Goal: Task Accomplishment & Management: Complete application form

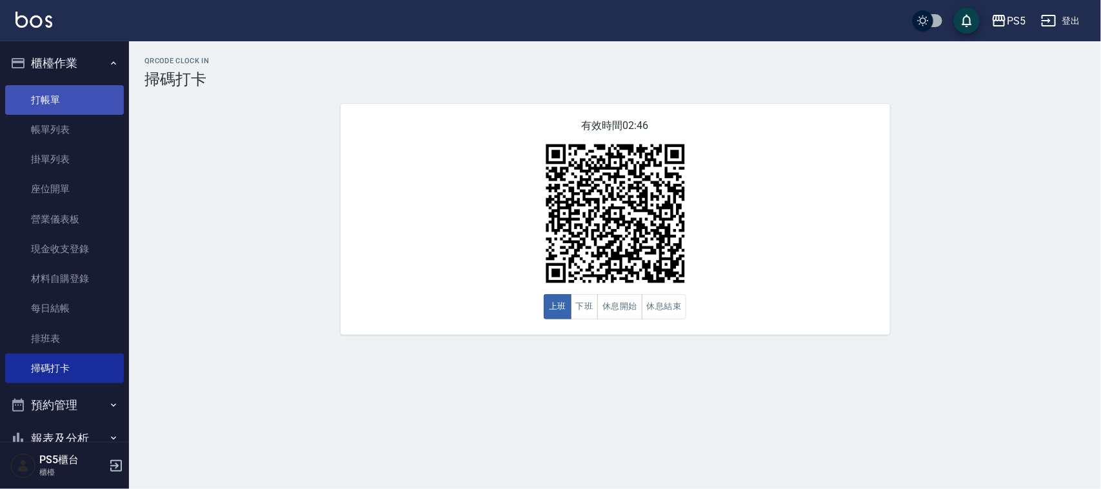
click at [75, 97] on link "打帳單" at bounding box center [64, 100] width 119 height 30
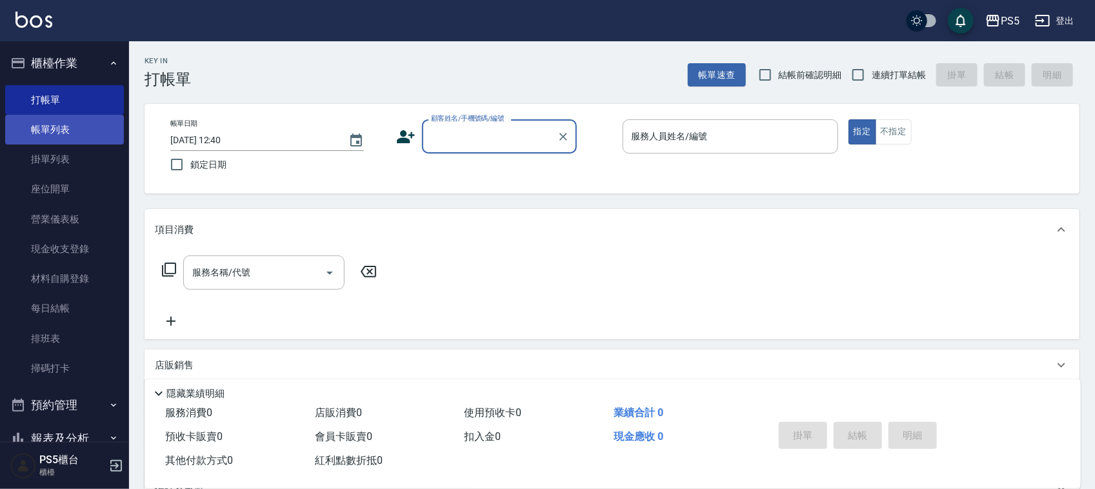
click at [89, 124] on link "帳單列表" at bounding box center [64, 130] width 119 height 30
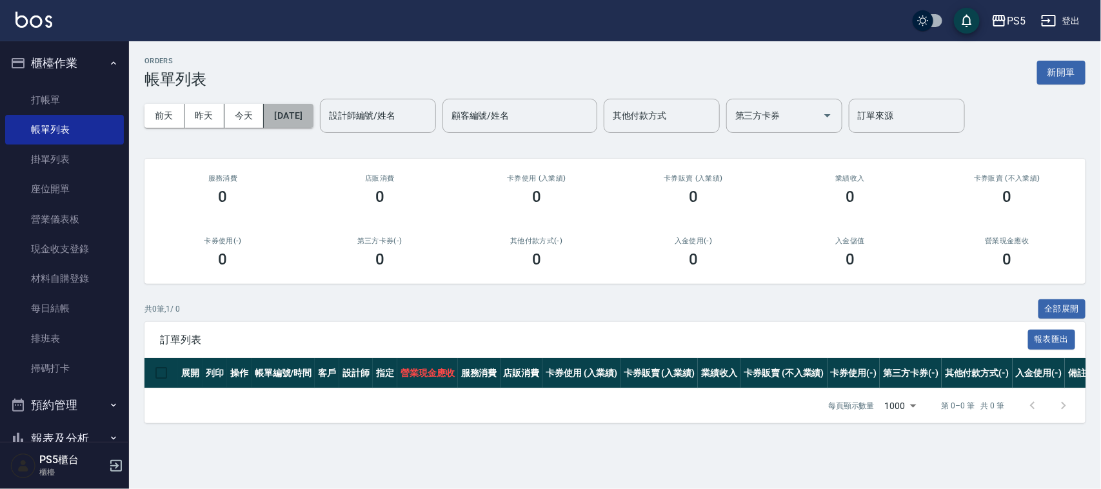
click at [297, 108] on button "[DATE]" at bounding box center [288, 116] width 49 height 24
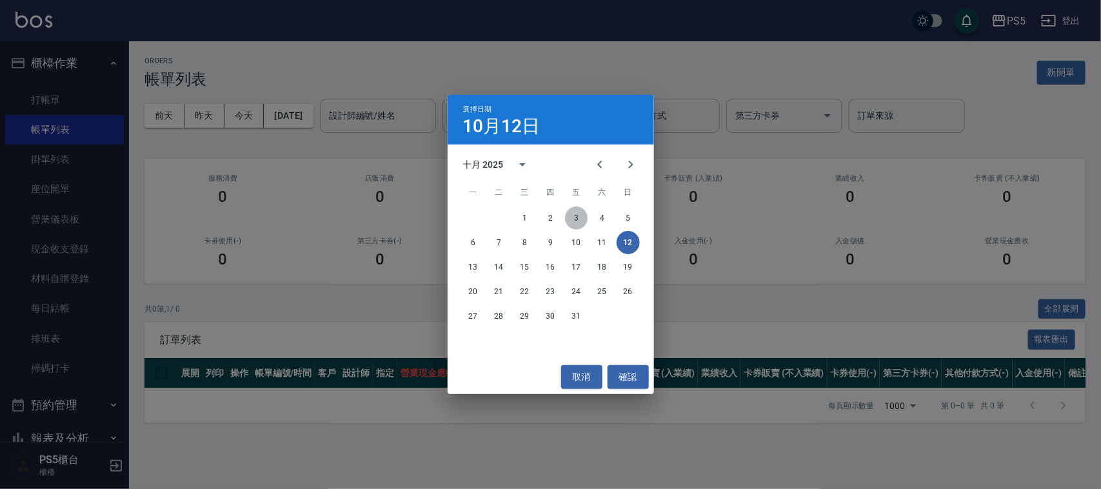
click at [573, 215] on button "3" at bounding box center [576, 217] width 23 height 23
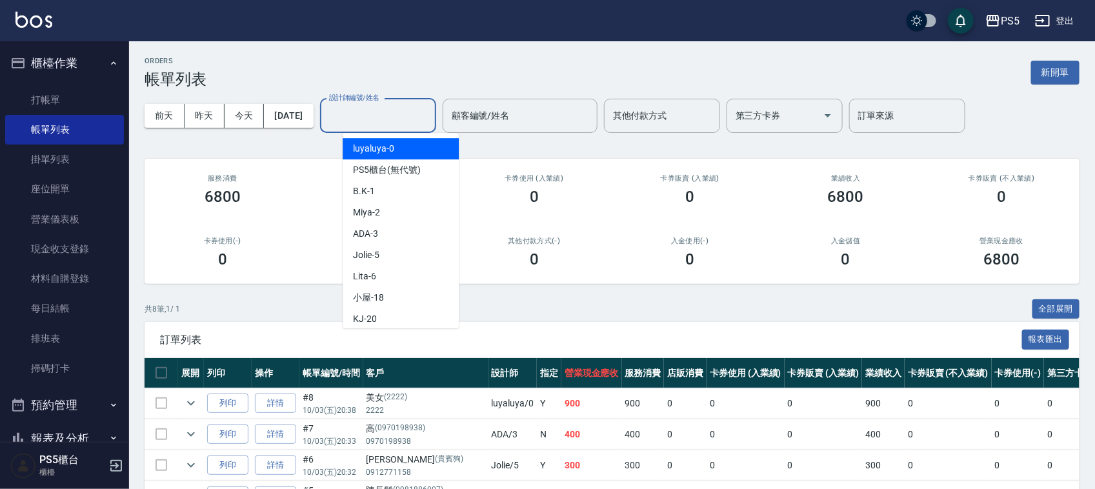
click at [408, 117] on input "設計師編號/姓名" at bounding box center [378, 116] width 105 height 23
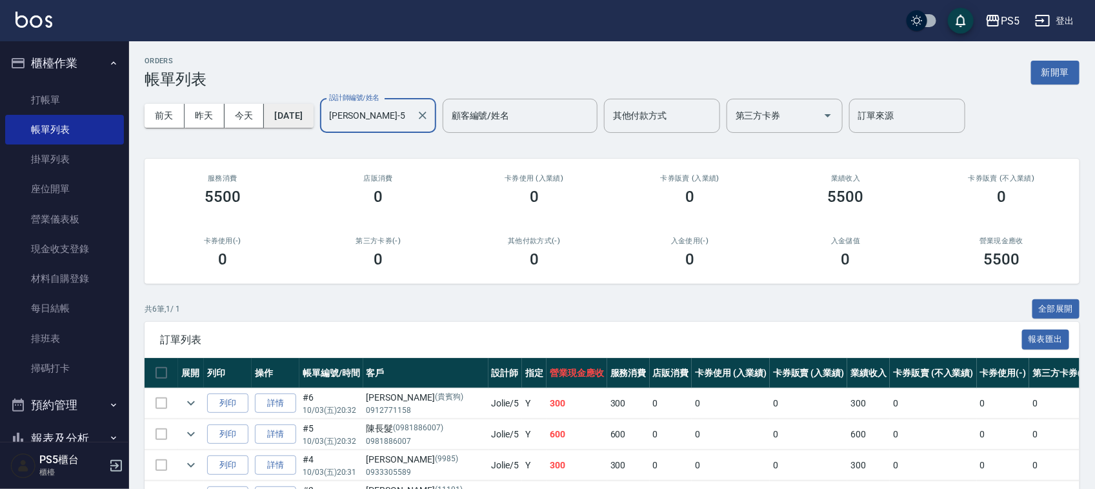
type input "[PERSON_NAME]-5"
click at [313, 114] on button "[DATE]" at bounding box center [288, 116] width 49 height 24
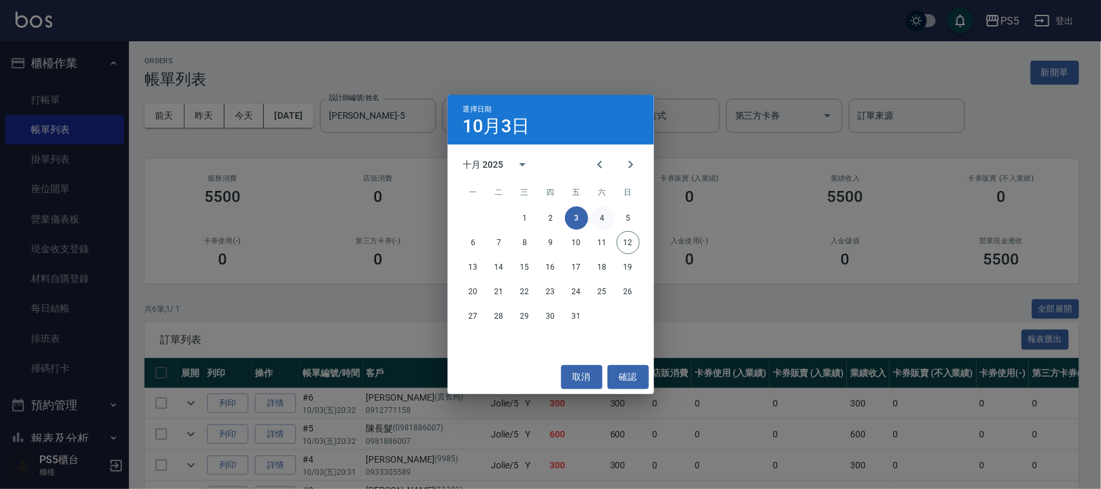
click at [601, 217] on button "4" at bounding box center [602, 217] width 23 height 23
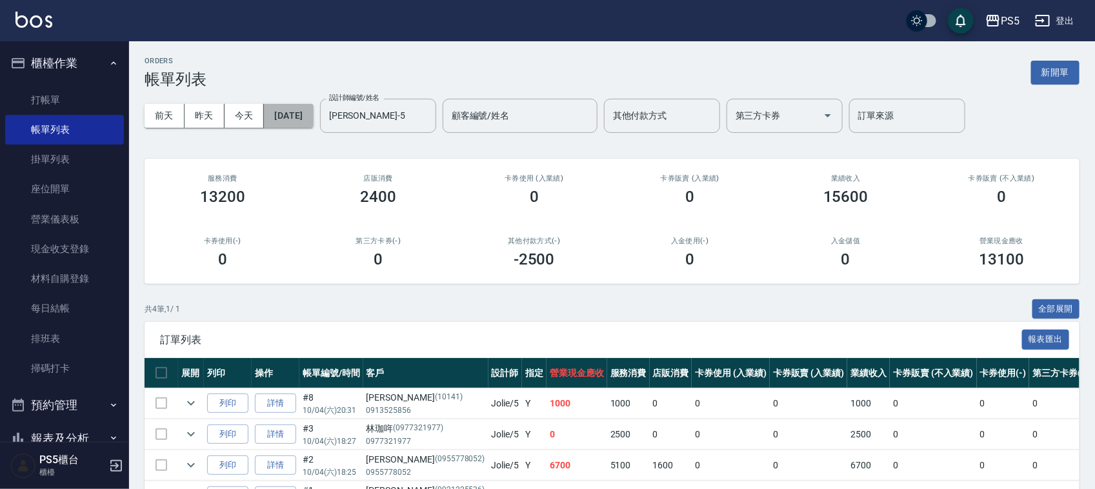
click at [303, 116] on button "[DATE]" at bounding box center [288, 116] width 49 height 24
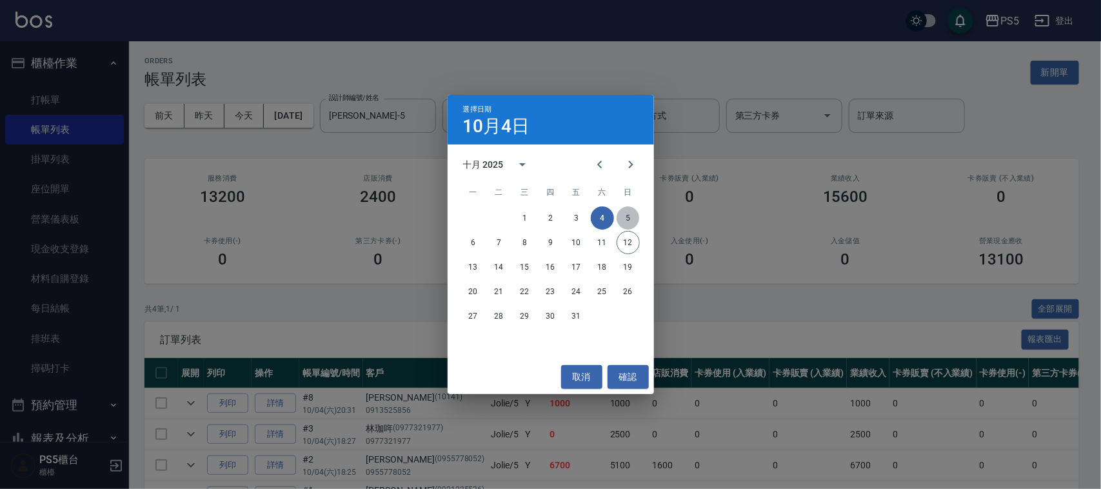
click at [621, 217] on button "5" at bounding box center [628, 217] width 23 height 23
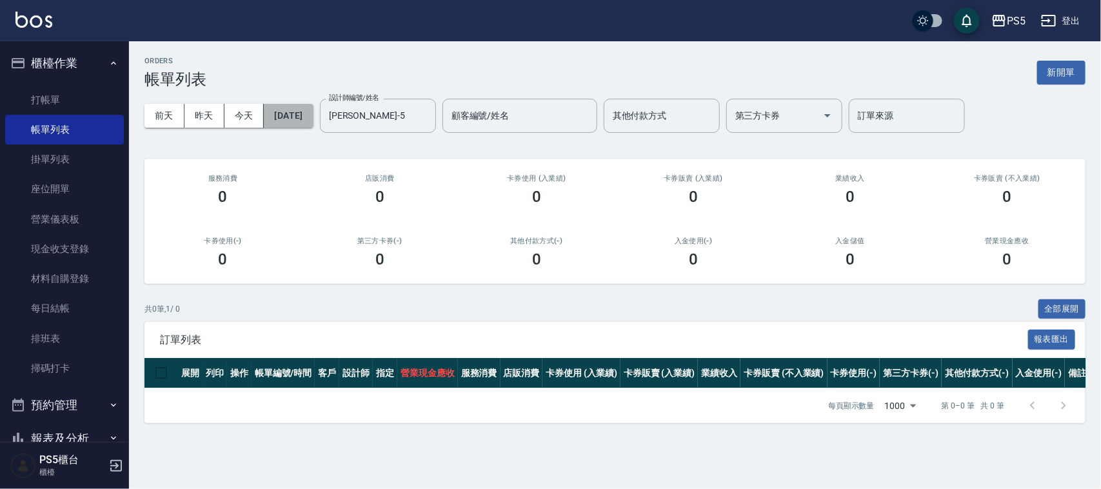
click at [297, 114] on button "[DATE]" at bounding box center [288, 116] width 49 height 24
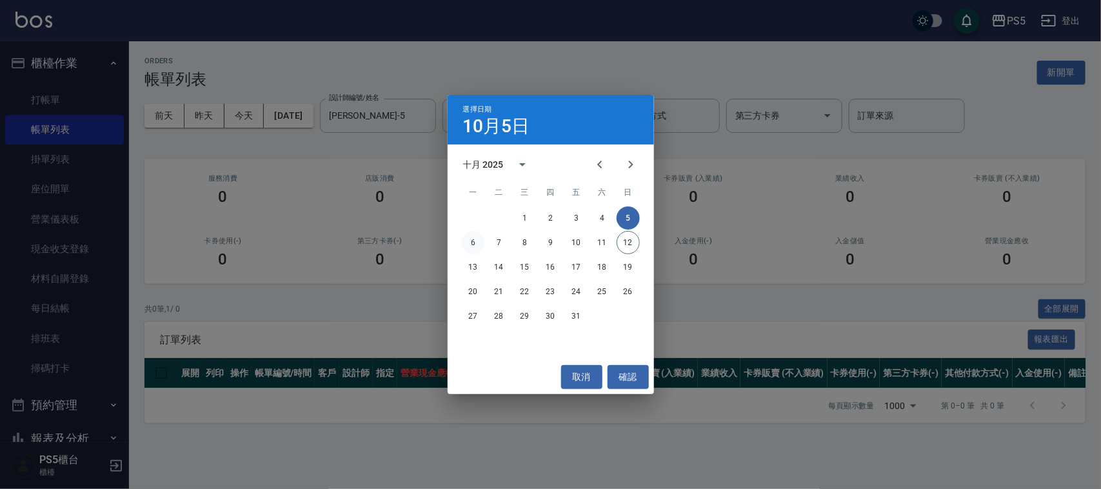
click at [469, 243] on button "6" at bounding box center [473, 242] width 23 height 23
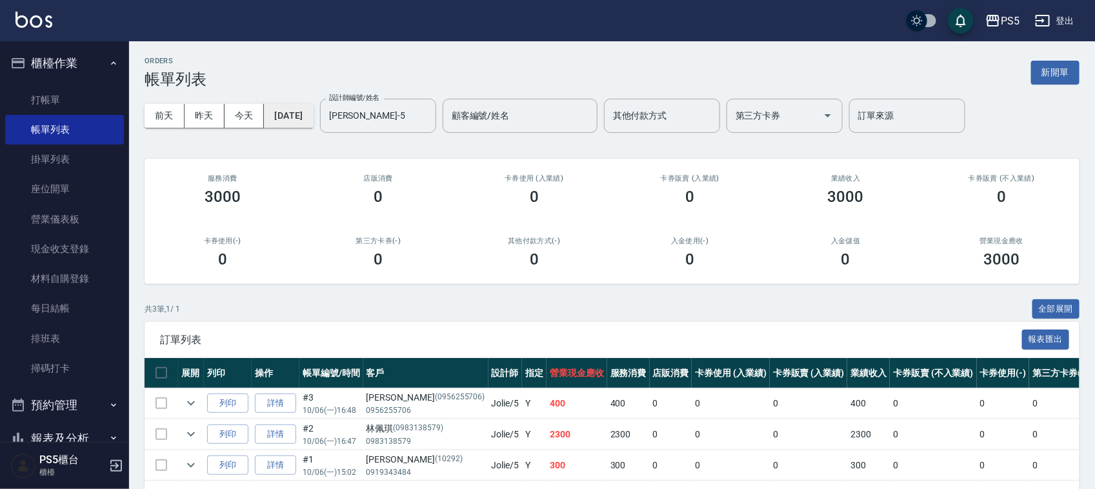
click at [313, 115] on button "[DATE]" at bounding box center [288, 116] width 49 height 24
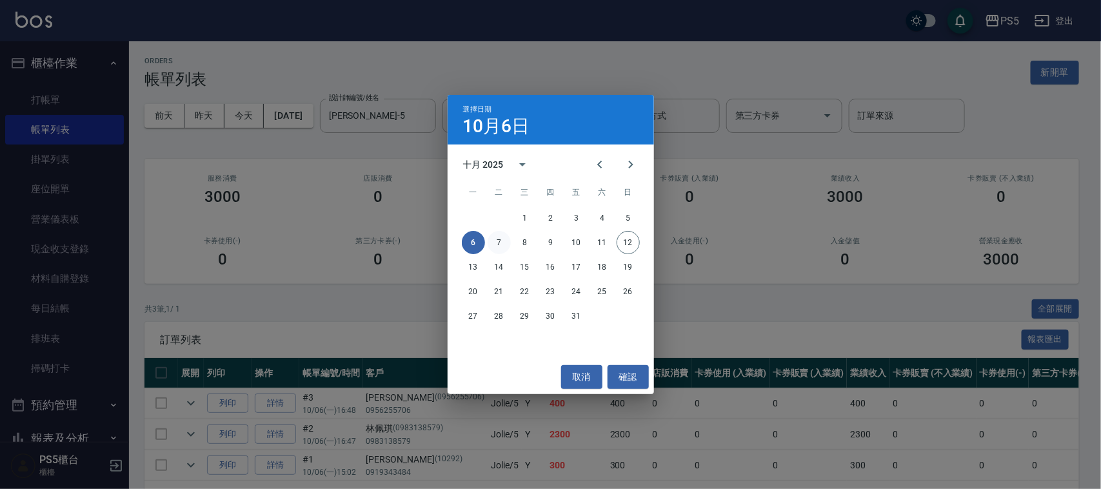
click at [498, 239] on button "7" at bounding box center [499, 242] width 23 height 23
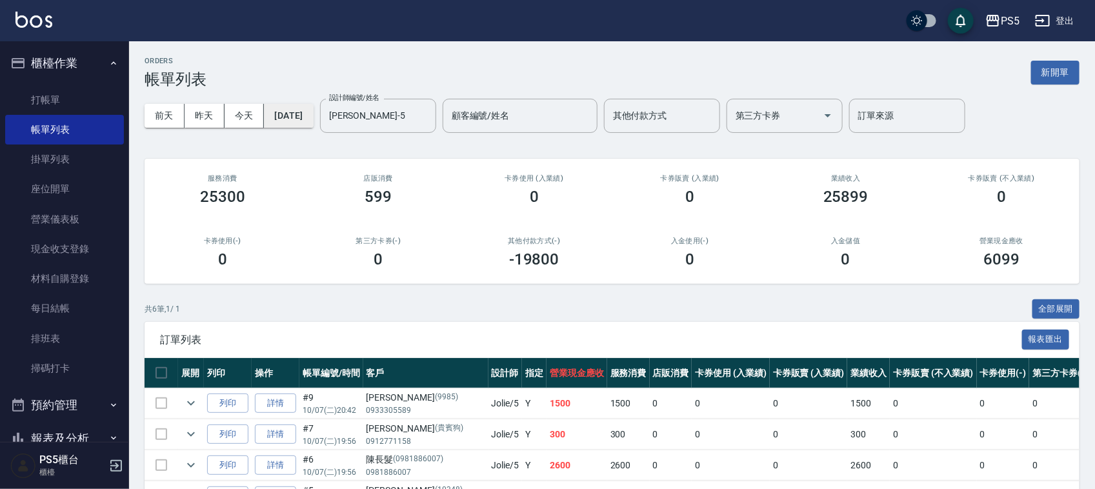
click at [313, 106] on button "[DATE]" at bounding box center [288, 116] width 49 height 24
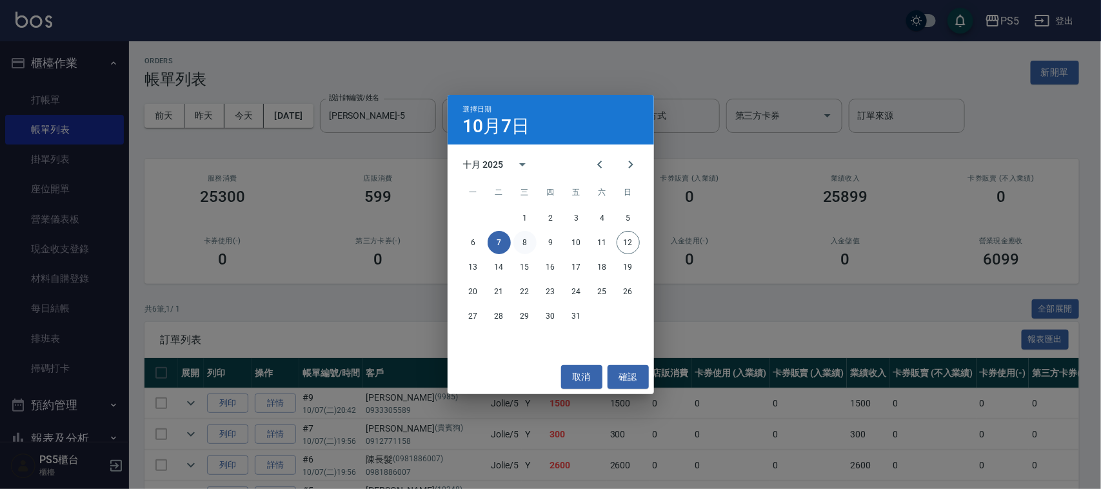
click at [521, 240] on button "8" at bounding box center [524, 242] width 23 height 23
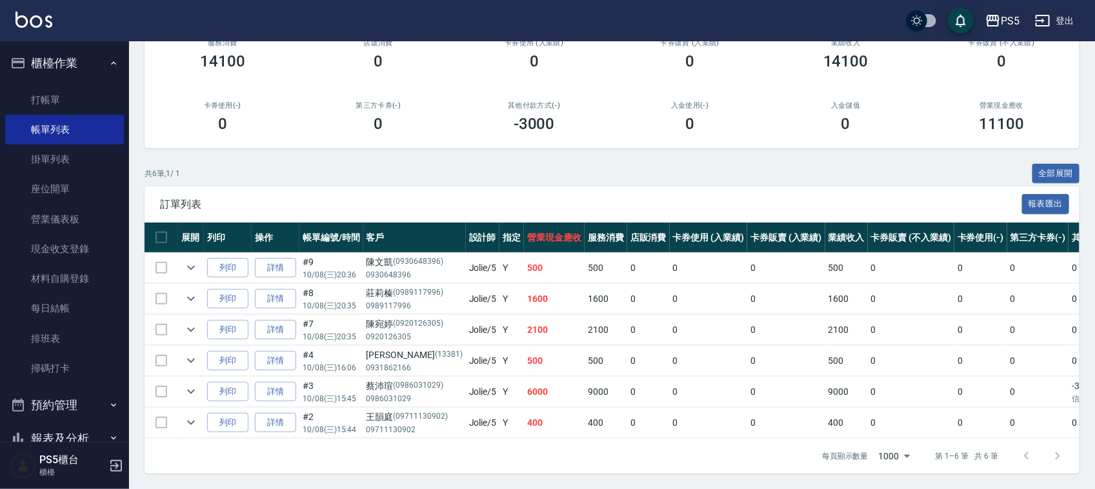
scroll to position [149, 0]
click at [192, 384] on icon "expand row" at bounding box center [190, 391] width 15 height 15
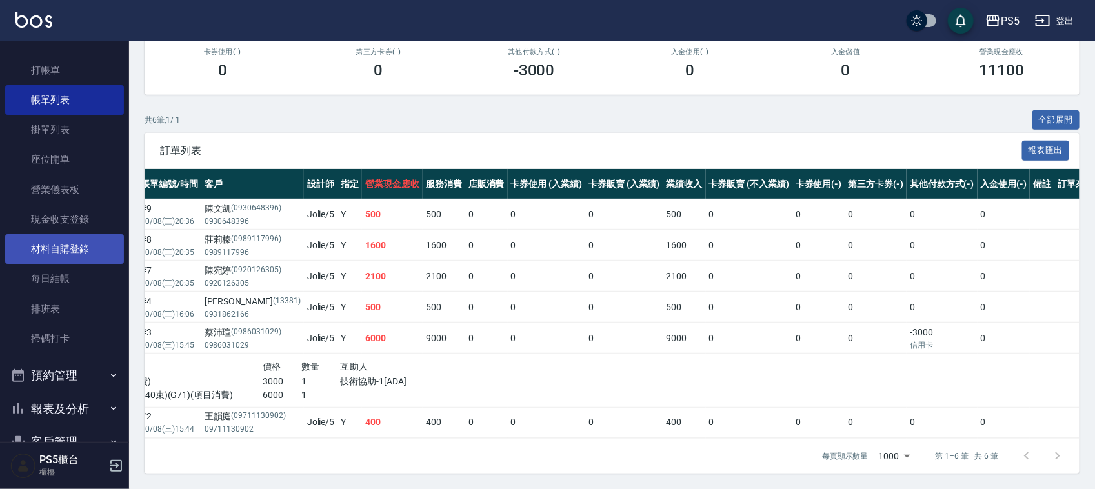
scroll to position [81, 0]
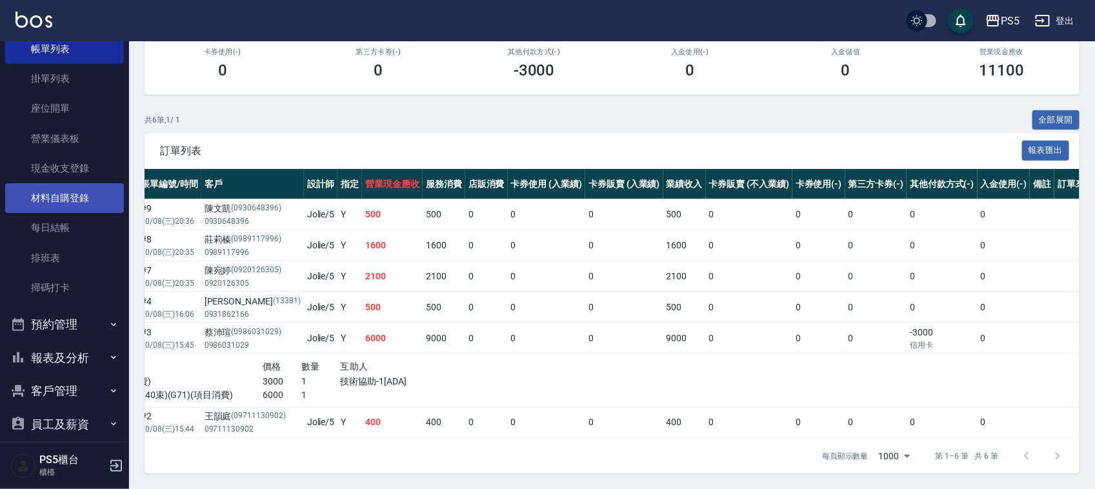
click at [100, 210] on link "材料自購登錄" at bounding box center [64, 198] width 119 height 30
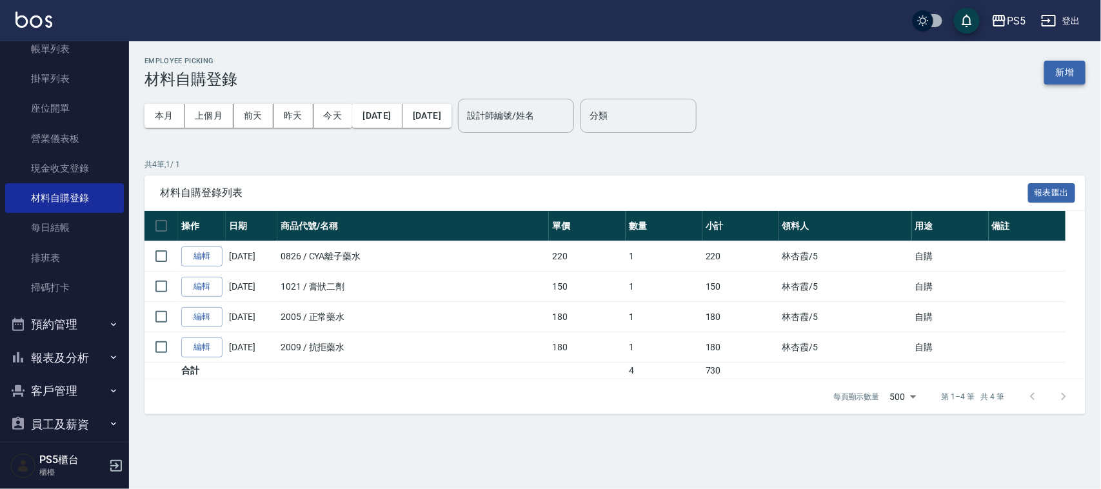
click at [1060, 72] on button "新增" at bounding box center [1064, 73] width 41 height 24
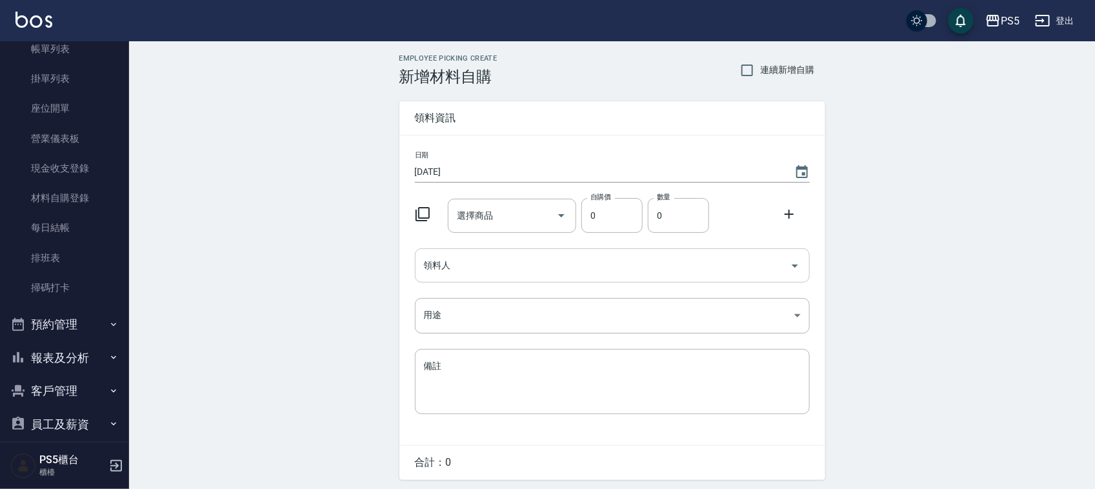
click at [435, 269] on input "領料人" at bounding box center [603, 265] width 364 height 23
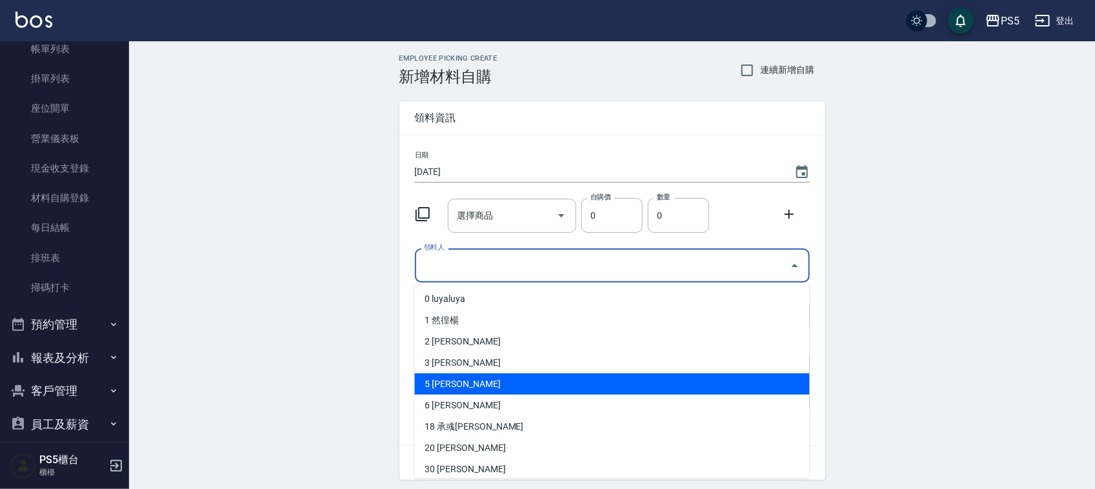
click at [463, 389] on li "5 [PERSON_NAME]" at bounding box center [612, 384] width 395 height 21
type input "林杏霞"
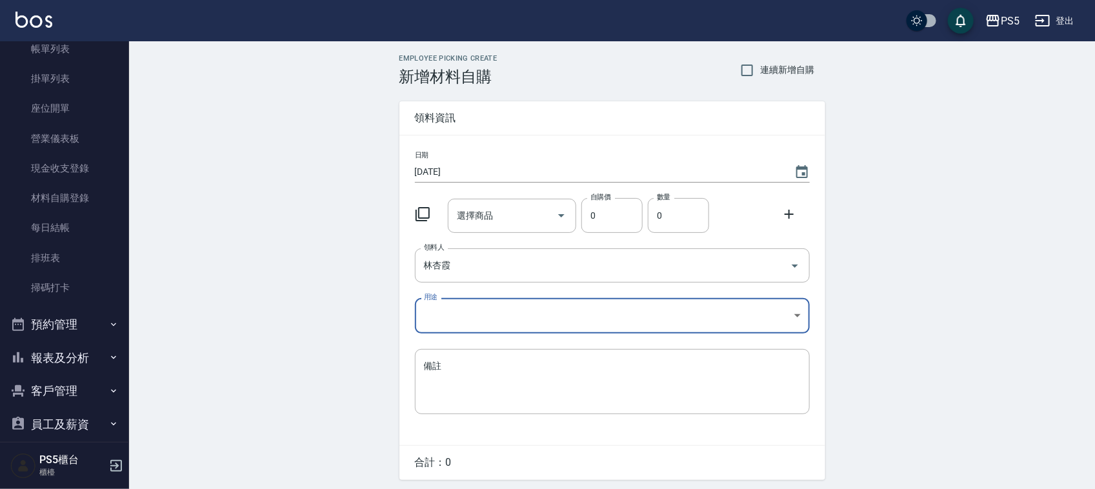
click at [519, 295] on div "日期 [DATE] 選擇商品 選擇商品 自購價 0 自購價 數量 0 數量 領料人 [PERSON_NAME] 領料人 用途 ​ 用途 備註 x 備註" at bounding box center [612, 290] width 426 height 310
click at [517, 303] on body "PS5 登出 櫃檯作業 打帳單 帳單列表 掛單列表 座位開單 營業儀表板 現金收支登錄 材料自購登錄 每日結帳 排班表 掃碼打卡 預約管理 預約管理 單日預約…" at bounding box center [550, 266] width 1101 height 532
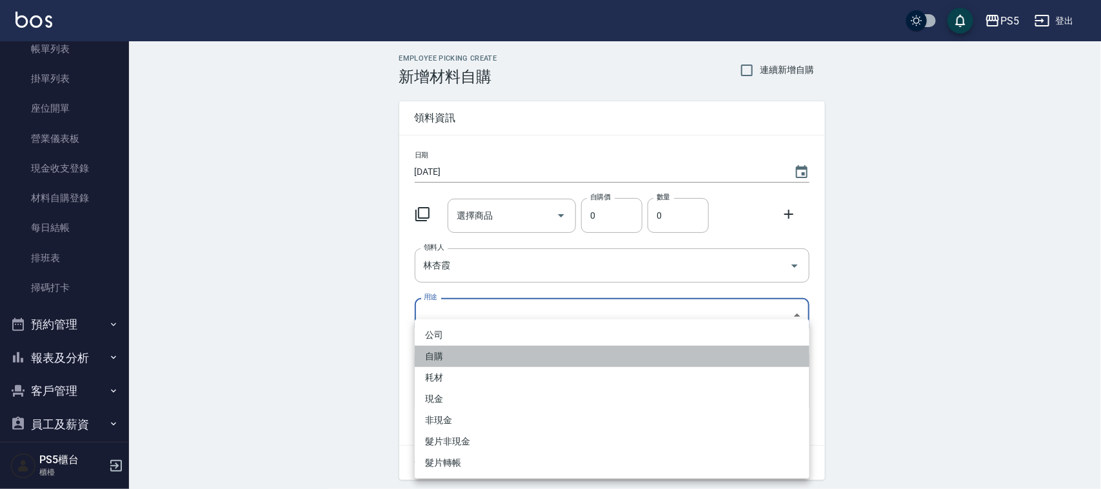
click at [459, 358] on li "自購" at bounding box center [612, 356] width 395 height 21
type input "自購"
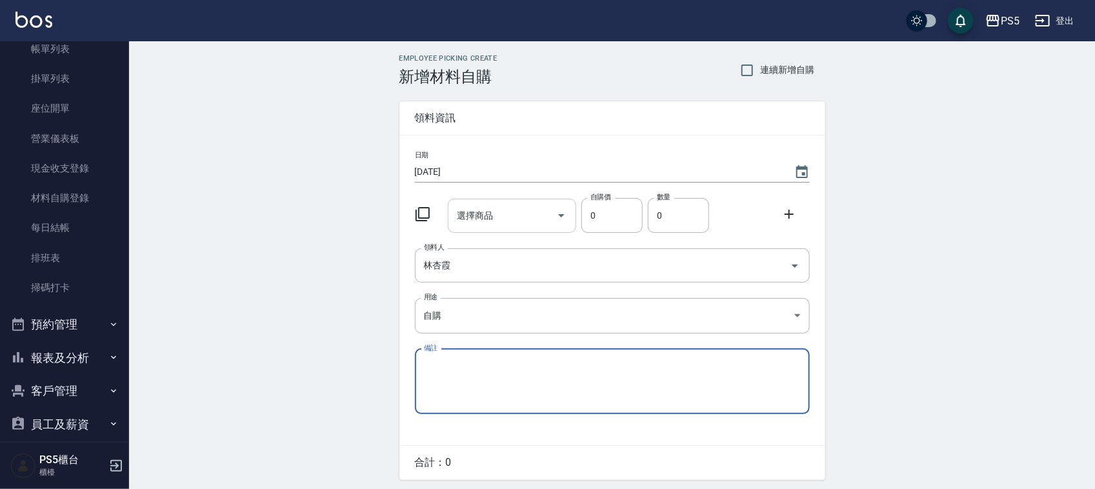
click at [563, 220] on icon "Open" at bounding box center [560, 215] width 15 height 15
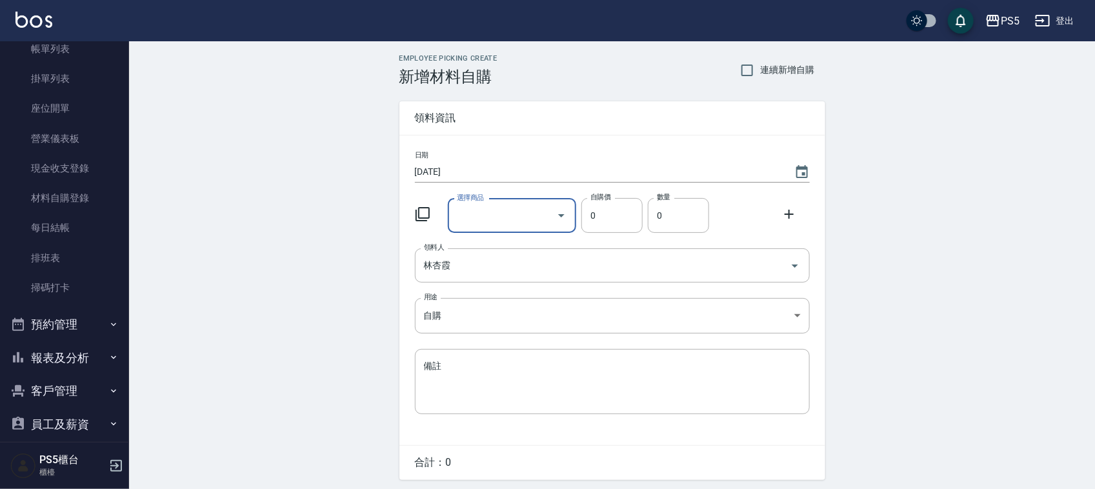
click at [503, 213] on input "選擇商品" at bounding box center [501, 215] width 97 height 23
type input "ㄔ"
click at [536, 210] on input "TAGAYA染膏" at bounding box center [501, 215] width 97 height 23
click at [562, 217] on icon "Close" at bounding box center [560, 215] width 15 height 15
click at [562, 217] on icon "Open" at bounding box center [560, 215] width 15 height 15
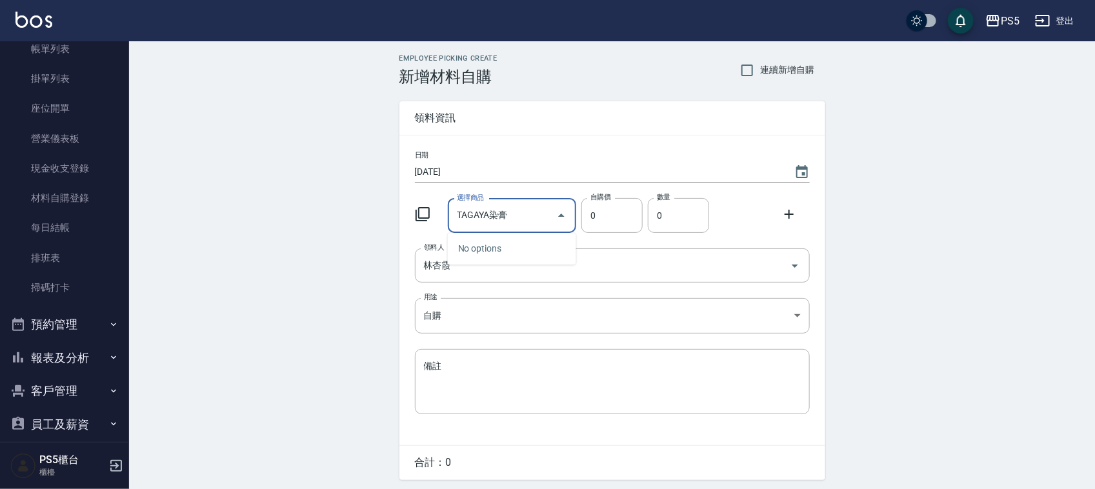
click at [530, 210] on input "TAGAYA染膏" at bounding box center [501, 215] width 97 height 23
type input "TAGAYA染膏"
type input "3"
click at [566, 221] on icon "Open" at bounding box center [560, 215] width 15 height 15
click at [539, 215] on input "TAGAYA染膏" at bounding box center [501, 215] width 97 height 23
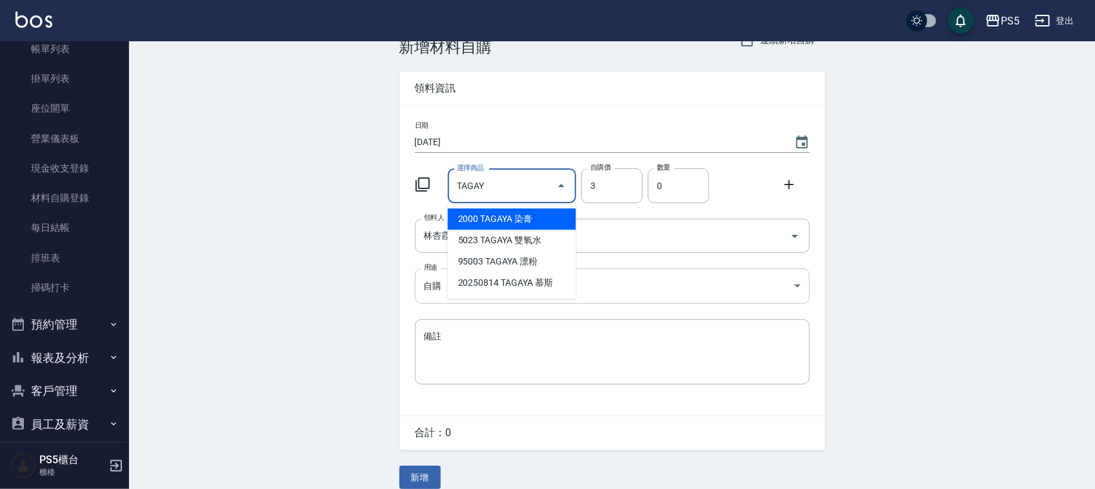
scroll to position [44, 0]
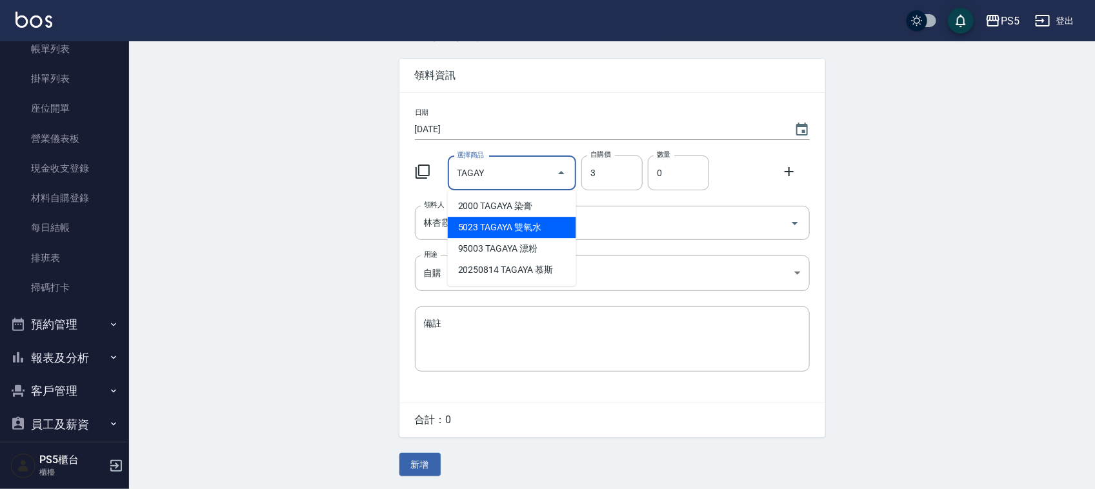
click at [524, 231] on li "5023 TAGAYA 雙氧水" at bounding box center [512, 227] width 128 height 21
type input "TAGAYA 雙氧水"
type input "115"
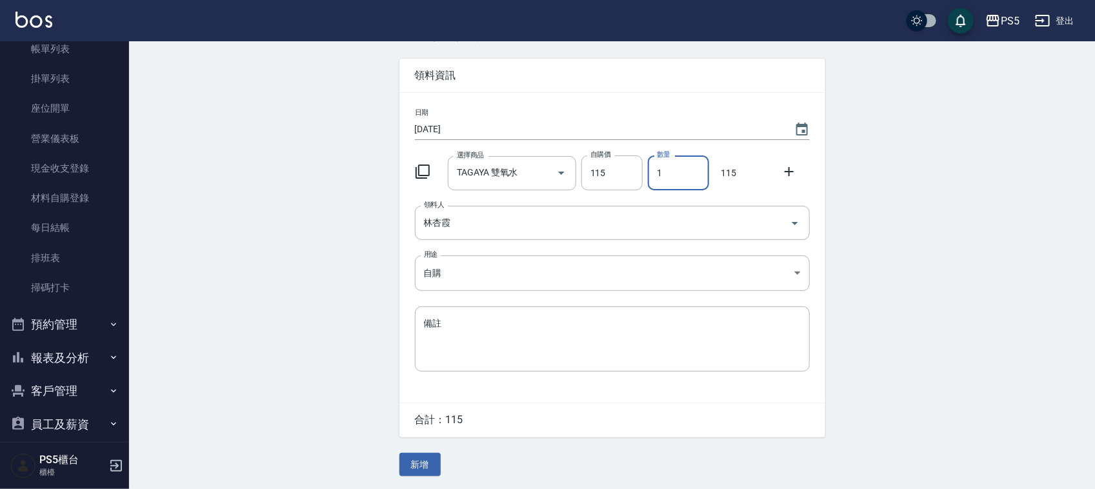
click at [677, 179] on input "1" at bounding box center [678, 172] width 61 height 35
type input "03"
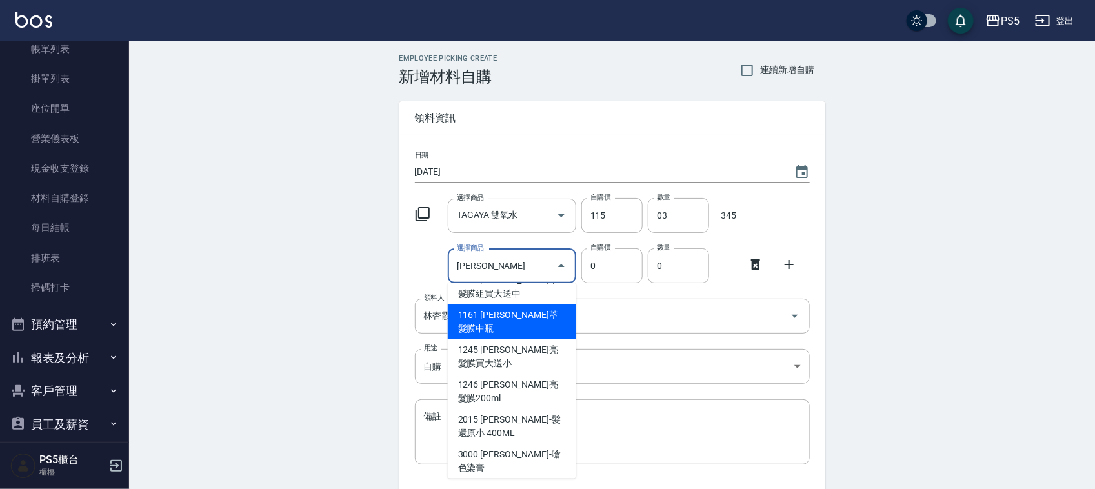
scroll to position [81, 0]
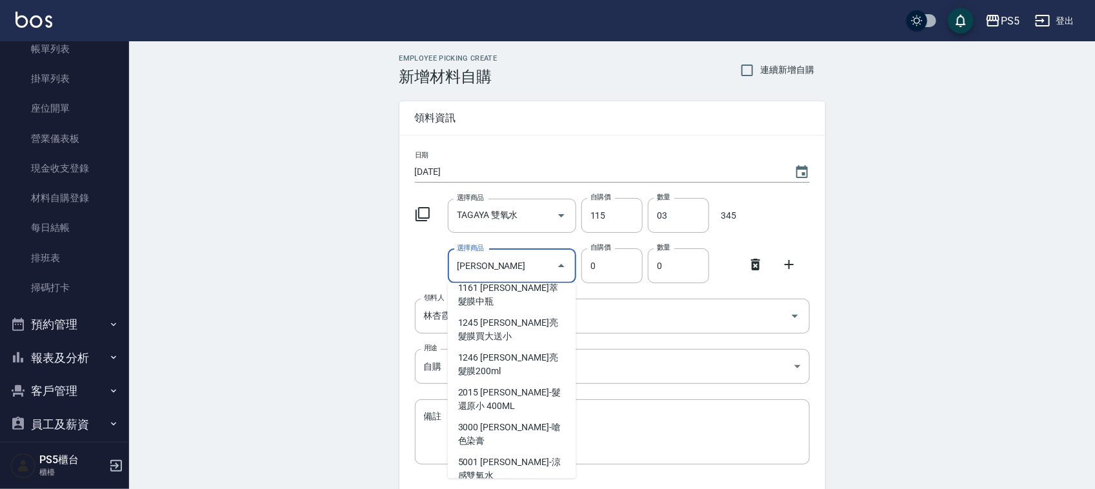
click at [524, 417] on li "2015 [PERSON_NAME]-髮還原小 400ML" at bounding box center [512, 399] width 128 height 35
type input "[PERSON_NAME]-髮還原小 400ML"
type input "400"
type input "1"
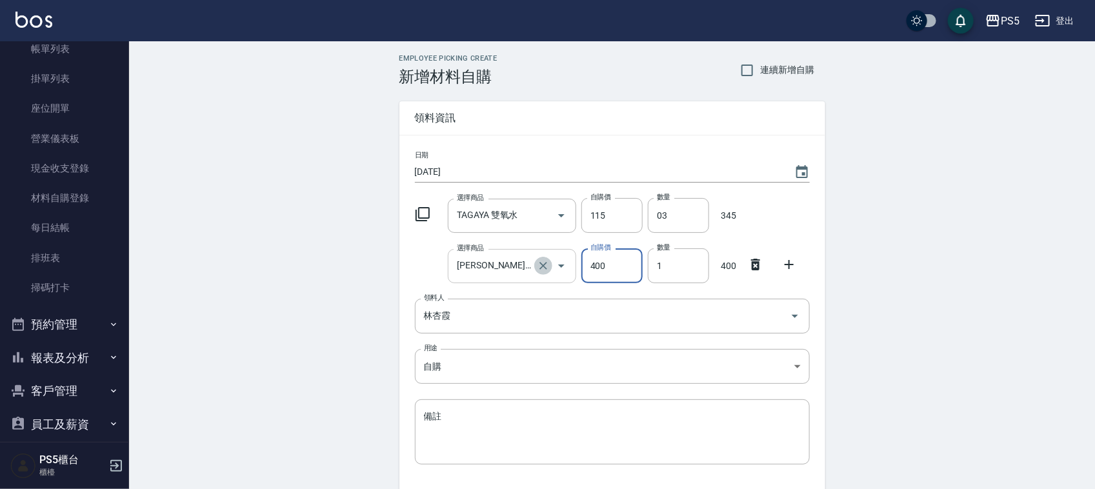
click at [543, 265] on icon "Clear" at bounding box center [543, 266] width 8 height 8
type input "0"
click at [523, 265] on input "選擇商品" at bounding box center [501, 266] width 97 height 23
type input "x"
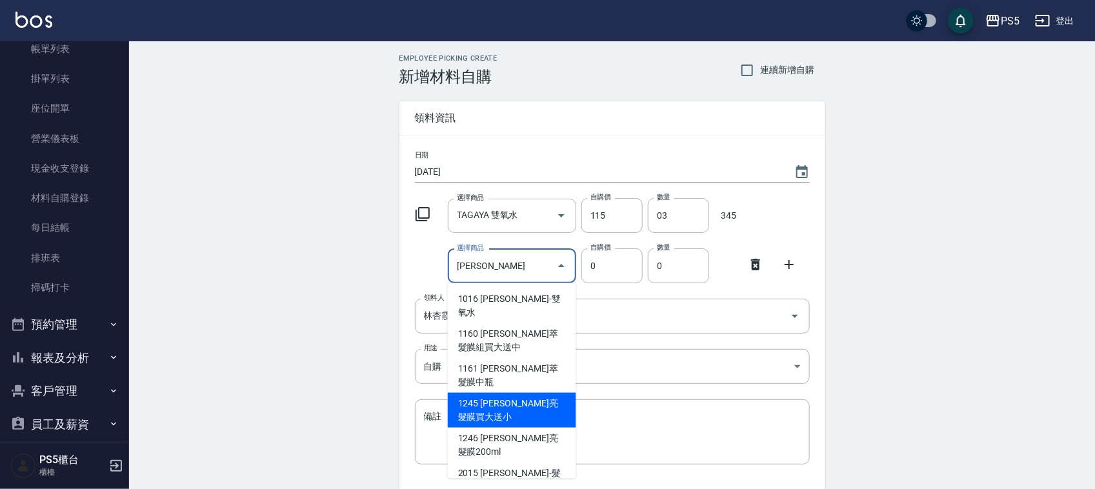
scroll to position [81, 0]
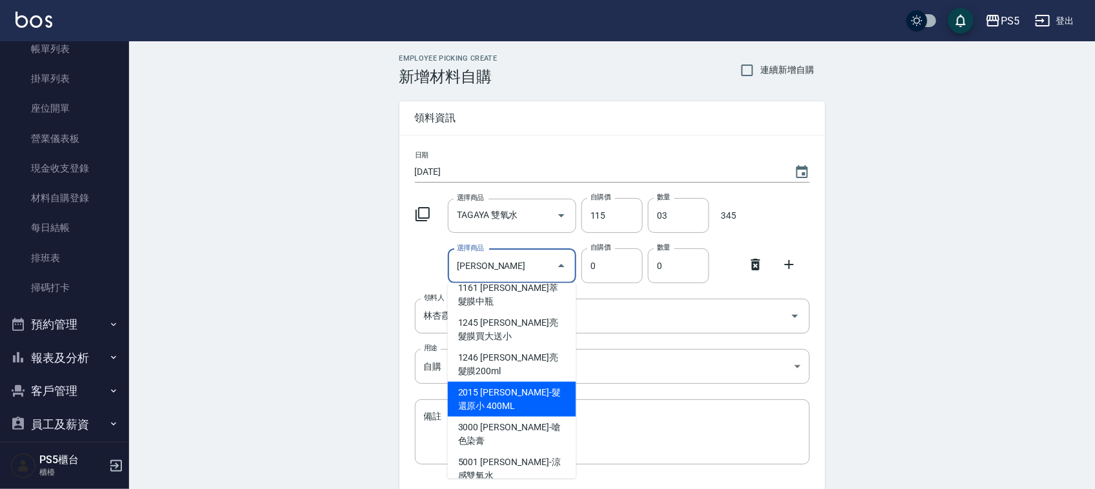
click at [516, 417] on li "2015 [PERSON_NAME]-髮還原小 400ML" at bounding box center [512, 399] width 128 height 35
type input "[PERSON_NAME]-髮還原小 400ML"
type input "400"
type input "1"
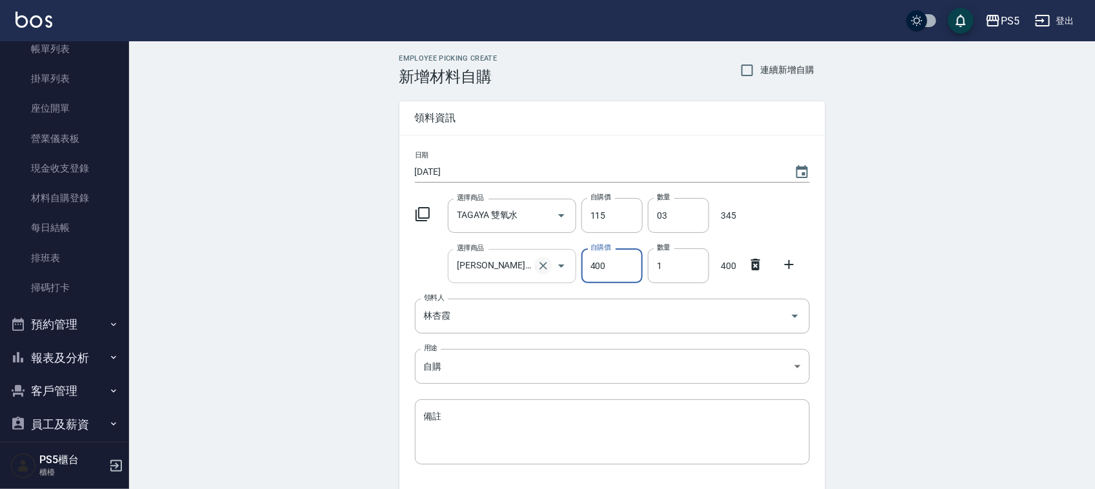
click at [547, 263] on icon "Clear" at bounding box center [543, 265] width 13 height 13
type input "0"
click at [523, 260] on input "選擇商品" at bounding box center [501, 266] width 97 height 23
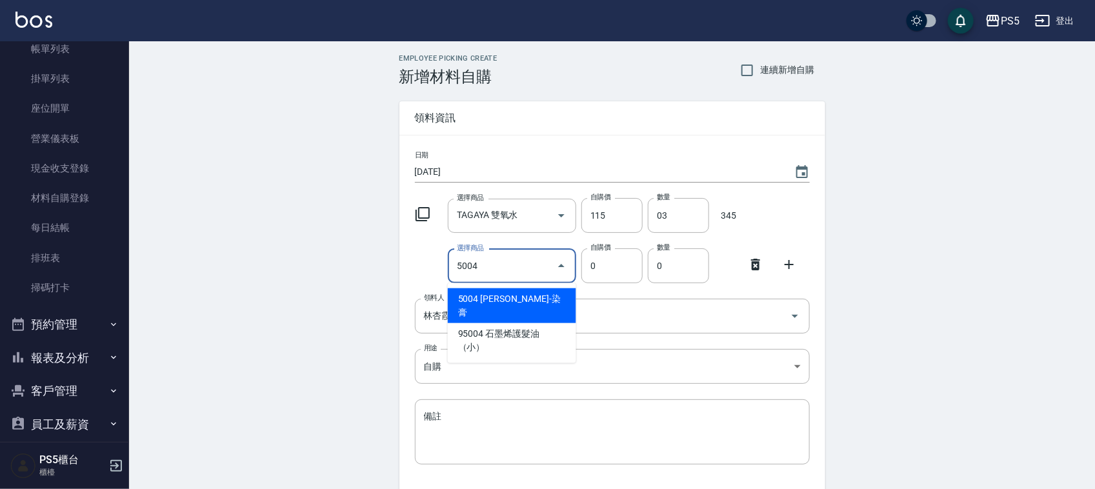
type input "[PERSON_NAME]-染膏"
type input "110"
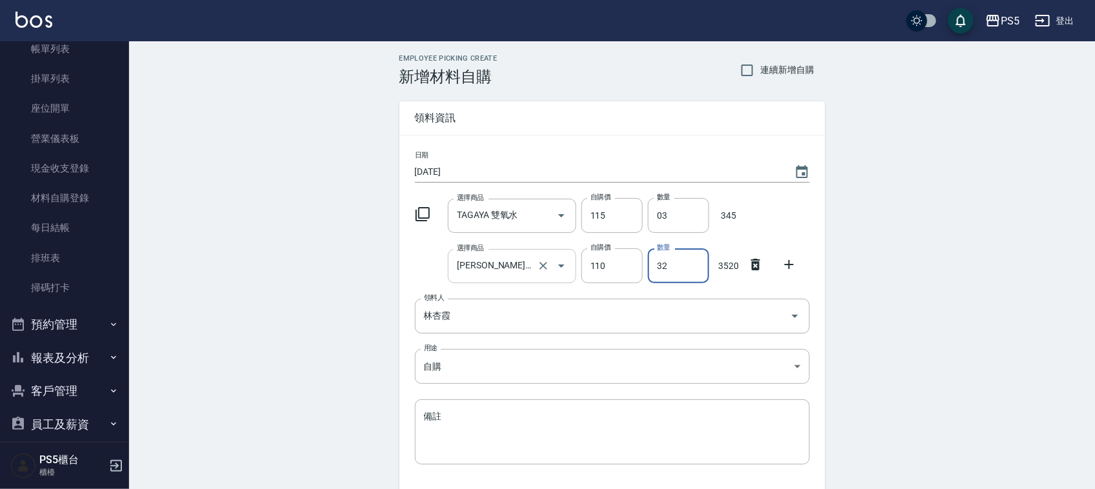
type input "32"
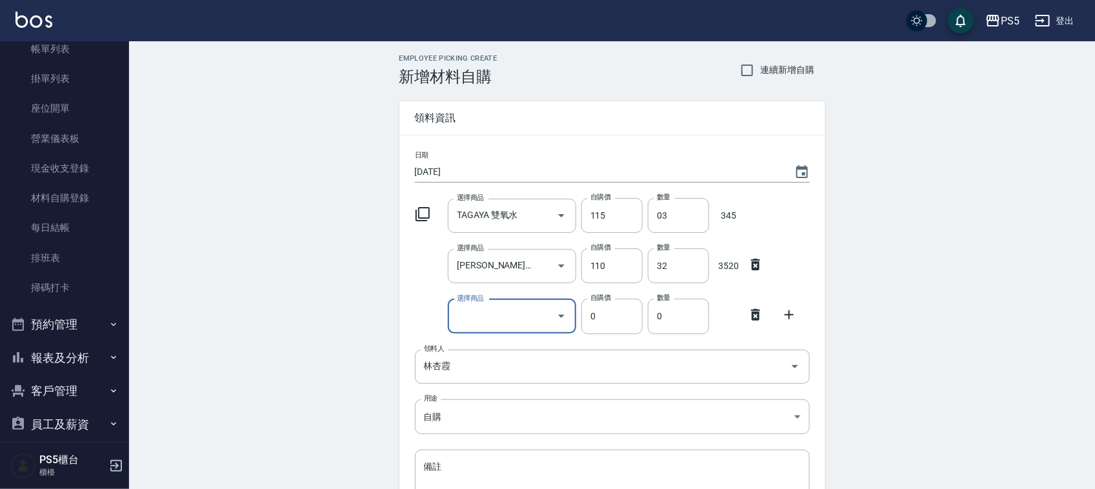
click at [755, 315] on icon at bounding box center [755, 314] width 15 height 15
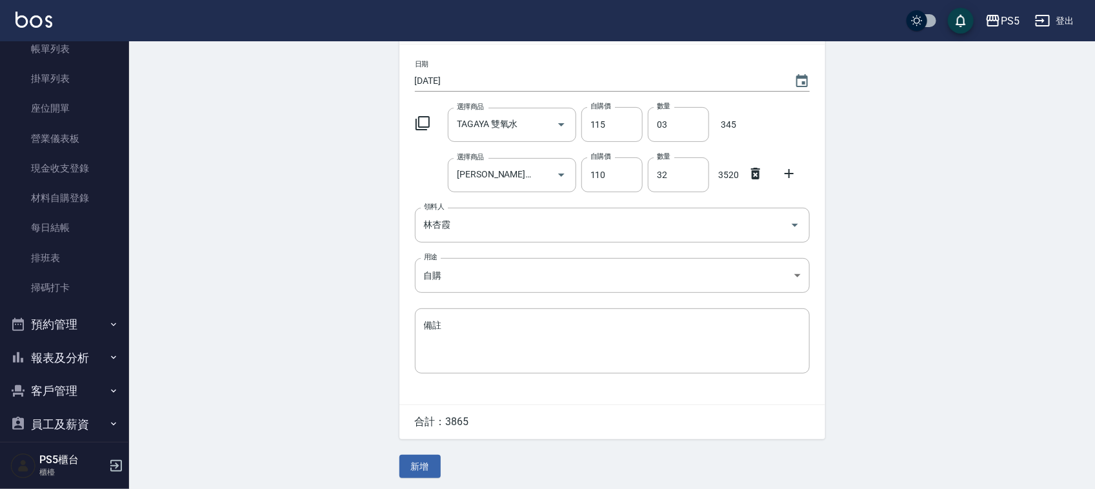
scroll to position [94, 0]
click at [413, 463] on button "新增" at bounding box center [419, 465] width 41 height 24
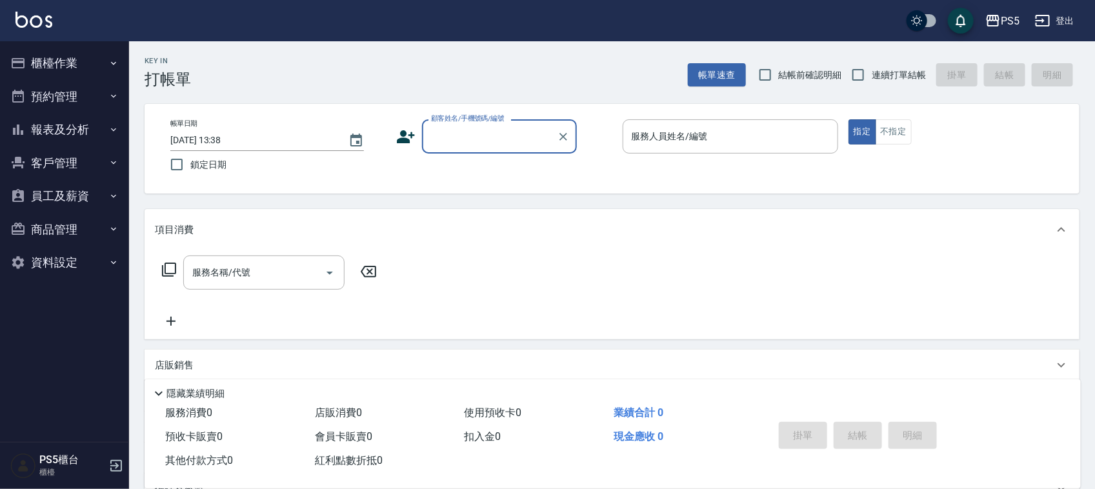
click at [476, 130] on input "顧客姓名/手機號碼/編號" at bounding box center [490, 136] width 124 height 23
type input "w"
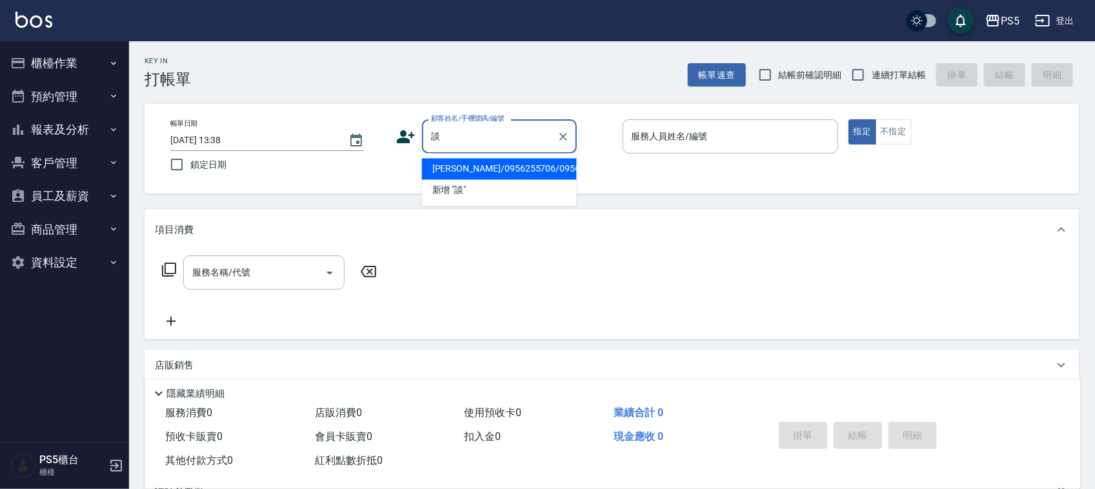
click at [445, 175] on li "談筱馨/0956255706/0956255706" at bounding box center [499, 169] width 155 height 21
type input "談筱馨/0956255706/0956255706"
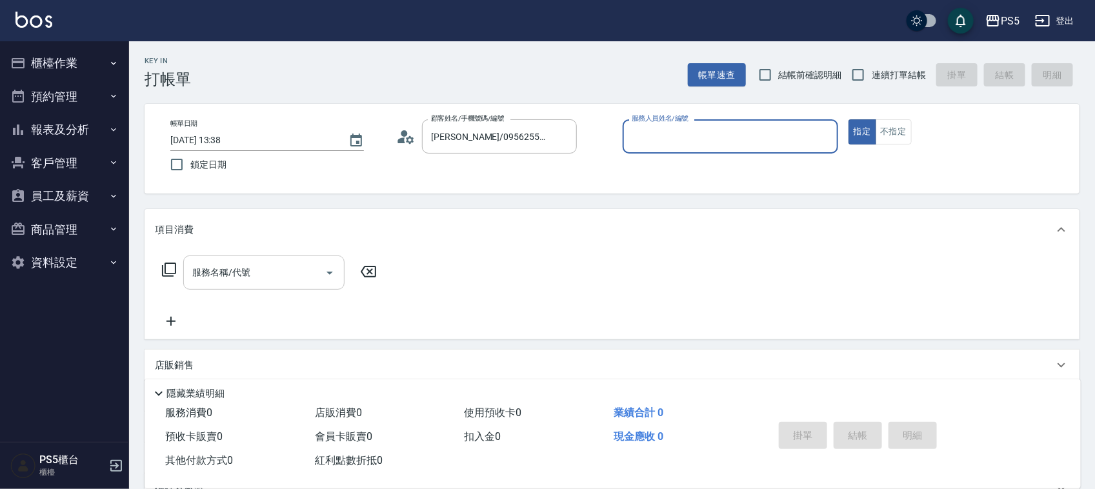
type input "[PERSON_NAME]-5"
click at [239, 272] on div "服務名稱/代號 服務名稱/代號" at bounding box center [263, 272] width 161 height 34
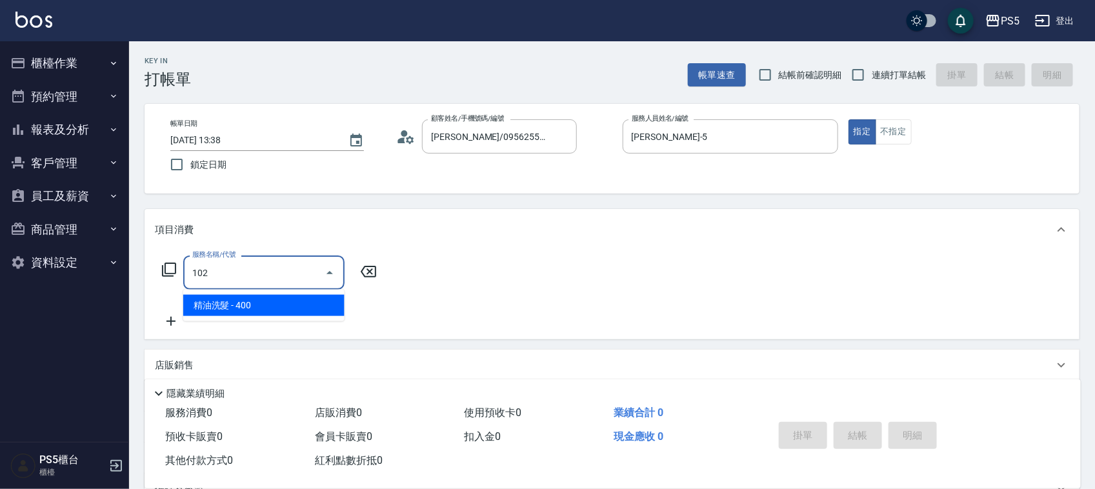
type input "精油洗髮(102)"
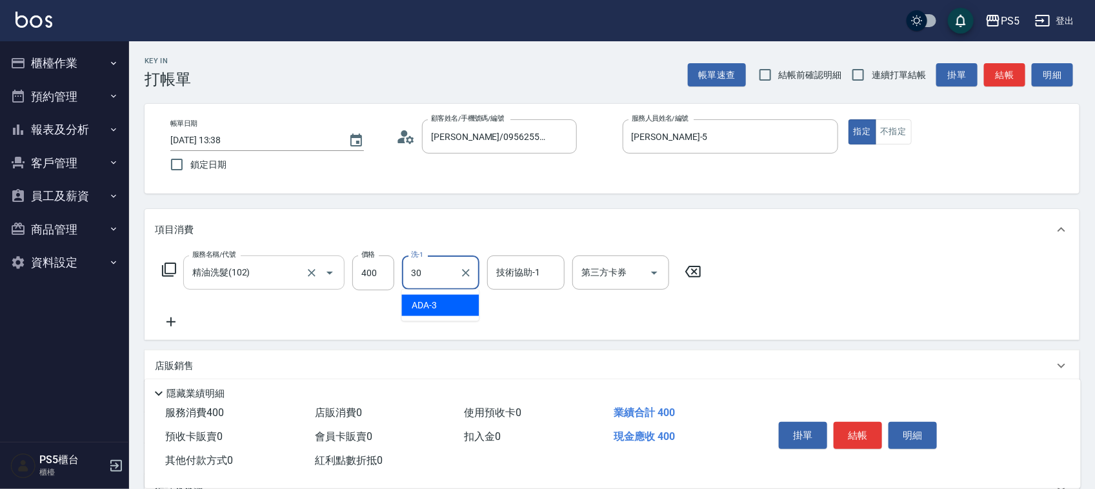
type input "咚咚-30"
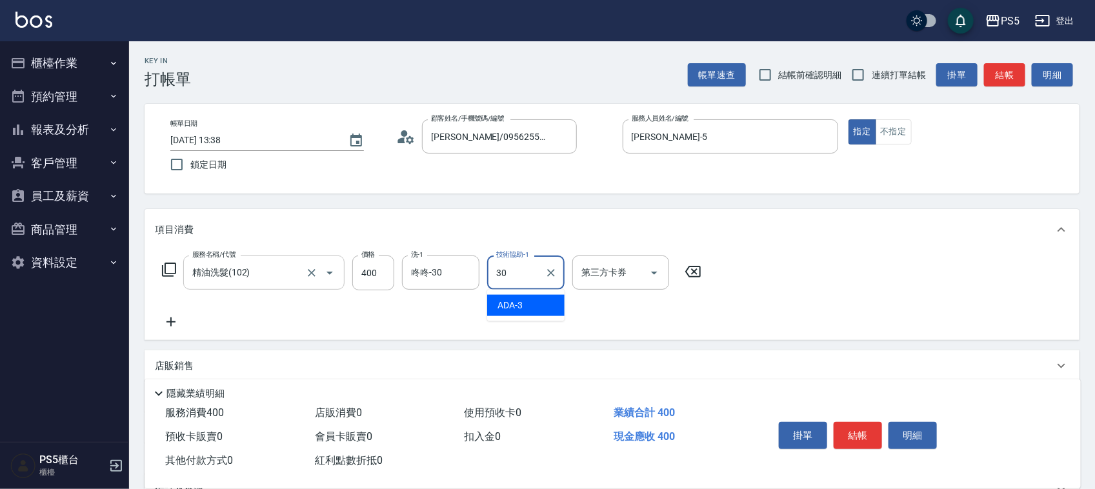
type input "咚咚-30"
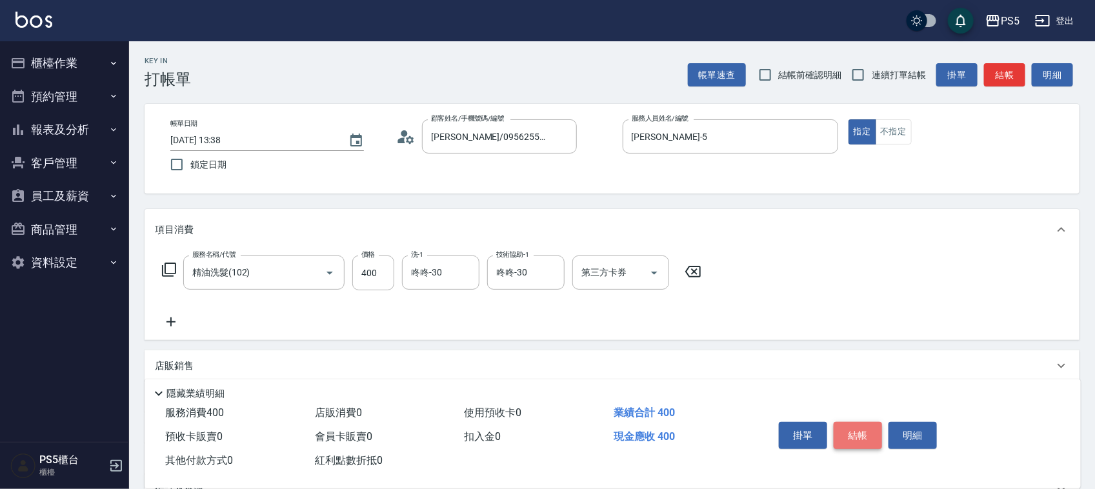
click at [868, 424] on button "結帳" at bounding box center [857, 435] width 48 height 27
